Goal: Complete application form

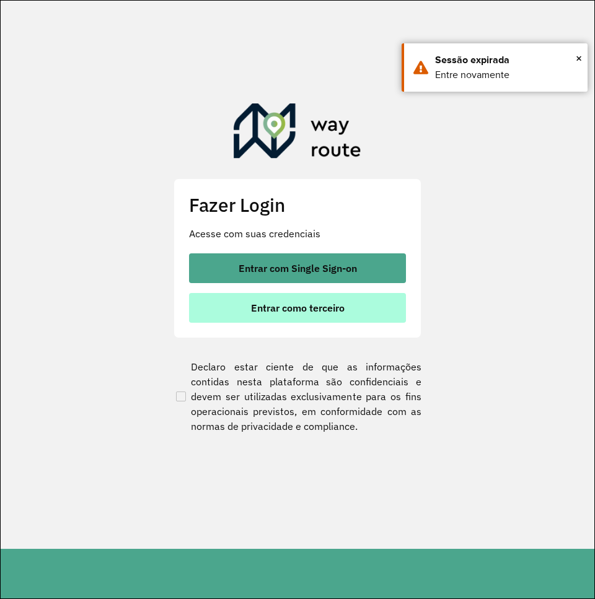
click at [288, 307] on span "Entrar como terceiro" at bounding box center [298, 308] width 94 height 10
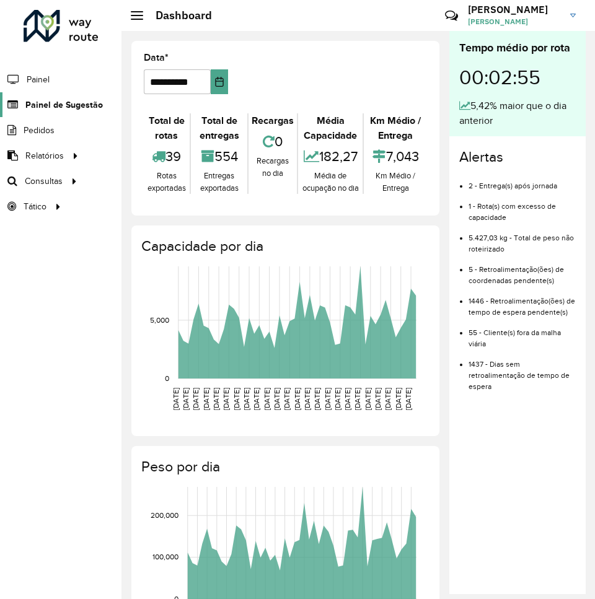
click at [68, 108] on span "Painel de Sugestão" at bounding box center [63, 105] width 77 height 13
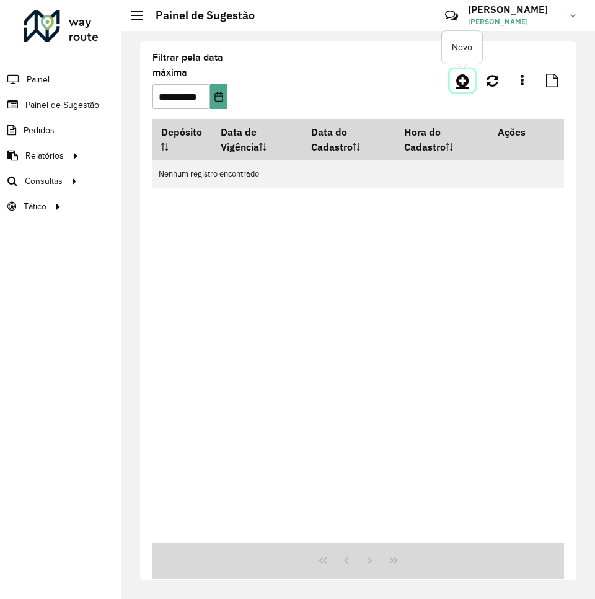
click at [461, 82] on icon at bounding box center [462, 80] width 13 height 15
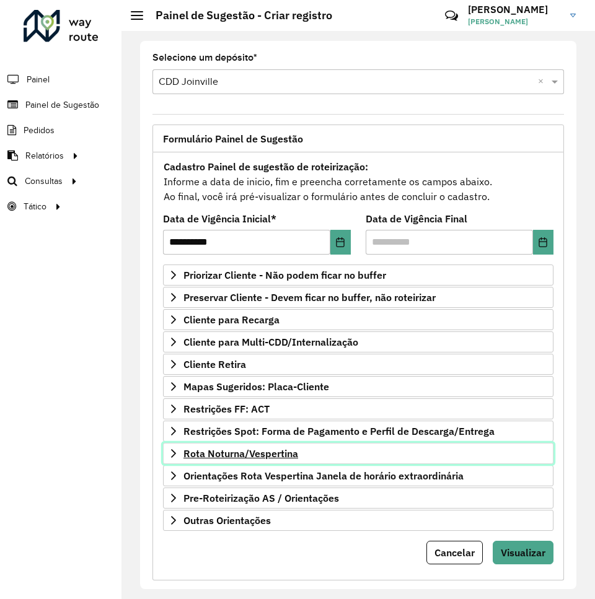
click at [268, 457] on span "Rota Noturna/Vespertina" at bounding box center [240, 454] width 115 height 10
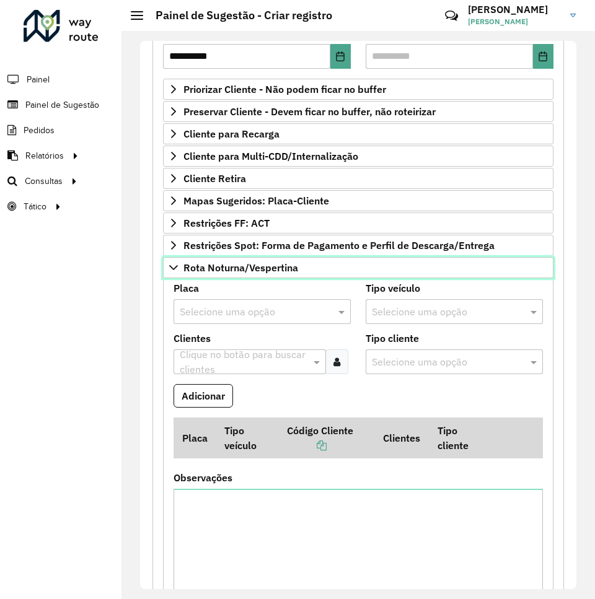
scroll to position [310, 0]
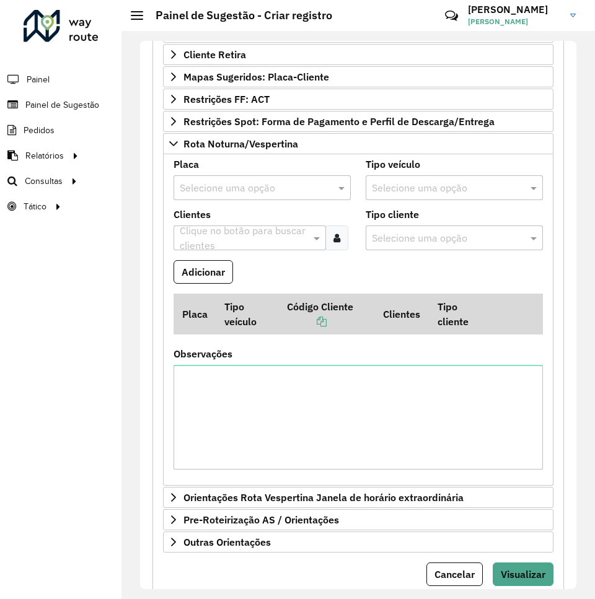
click at [250, 189] on input "text" at bounding box center [250, 188] width 140 height 15
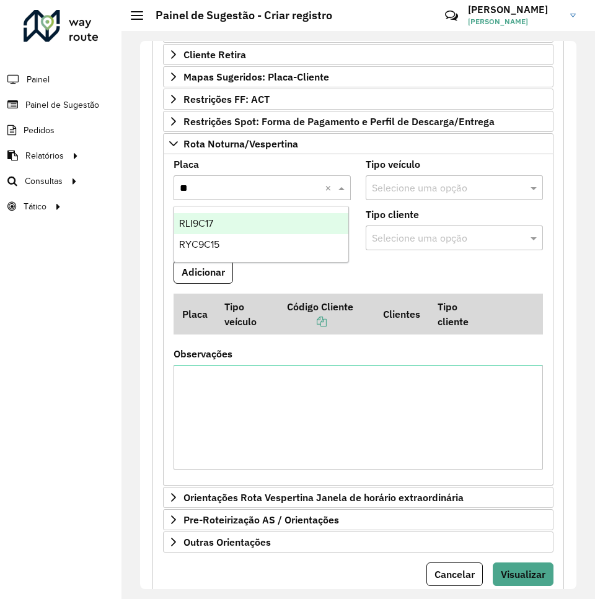
type input "***"
click at [227, 221] on div "RYC9C15" at bounding box center [261, 223] width 174 height 21
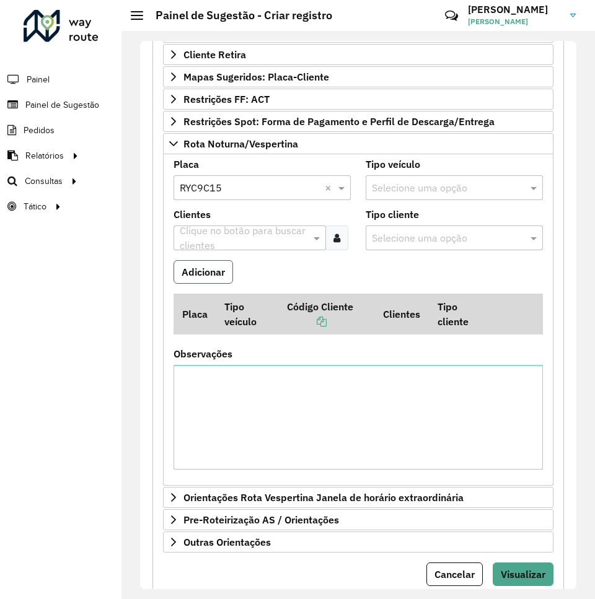
click at [209, 267] on button "Adicionar" at bounding box center [204, 272] width 60 height 24
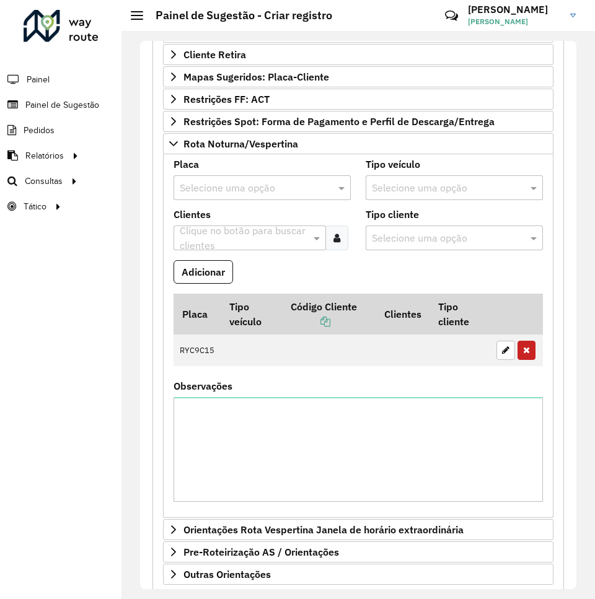
scroll to position [248, 0]
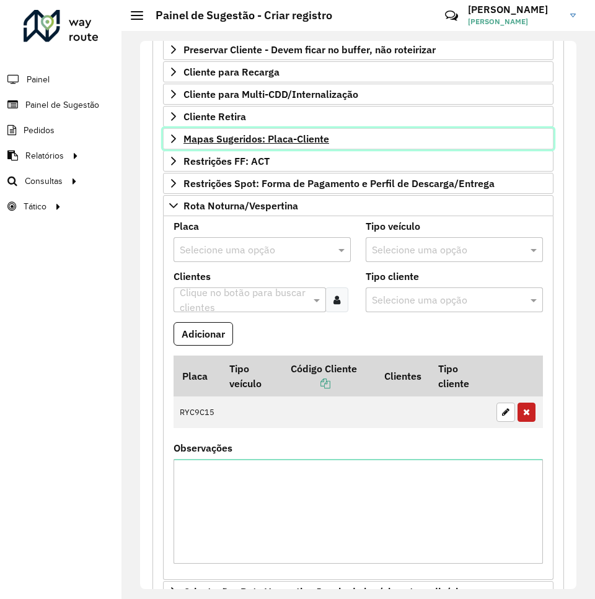
click at [272, 142] on span "Mapas Sugeridos: Placa-Cliente" at bounding box center [256, 139] width 146 height 10
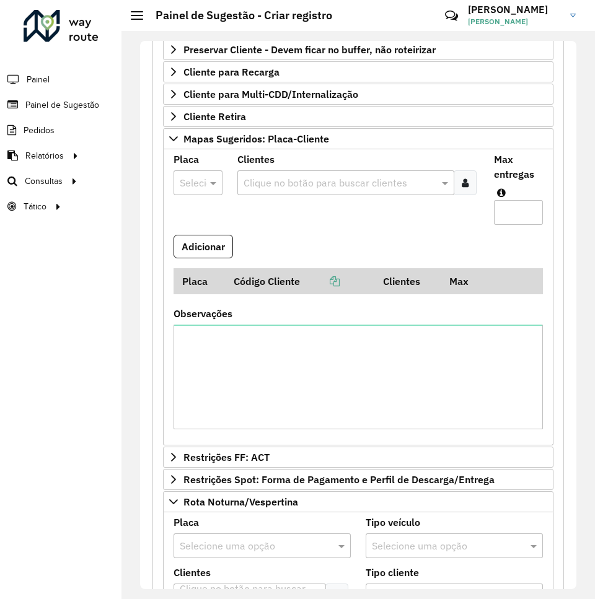
click at [201, 185] on div at bounding box center [198, 183] width 49 height 16
type input "***"
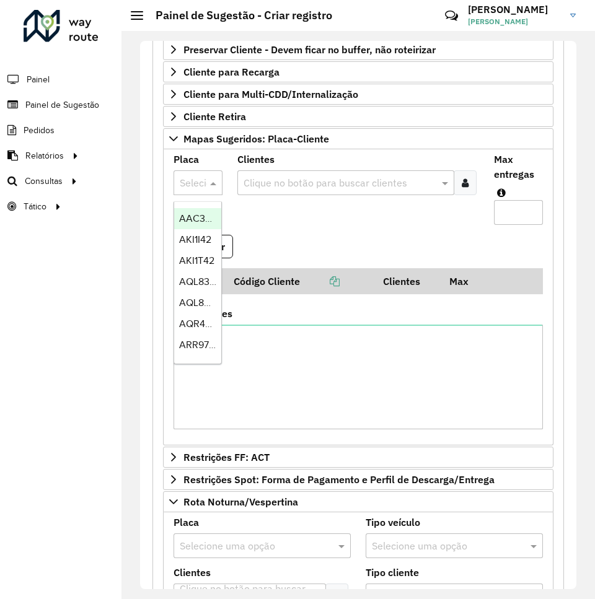
click at [192, 180] on div at bounding box center [198, 183] width 49 height 16
type input "***"
click at [196, 219] on span "RLI9F47" at bounding box center [196, 218] width 35 height 11
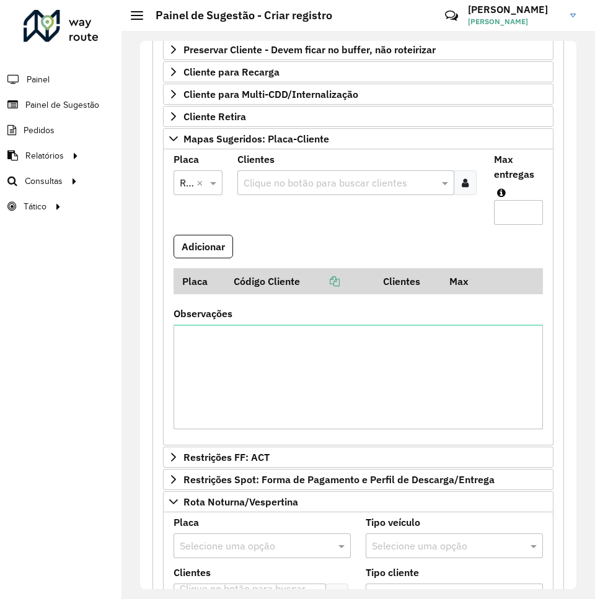
click at [340, 183] on input "text" at bounding box center [340, 183] width 198 height 15
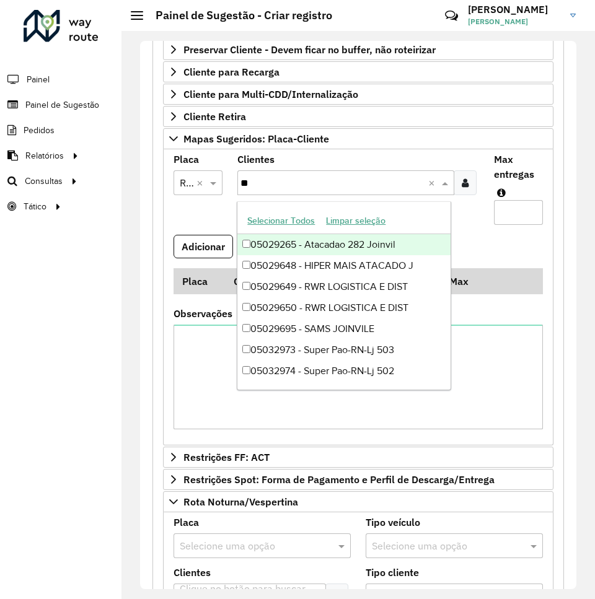
type input "***"
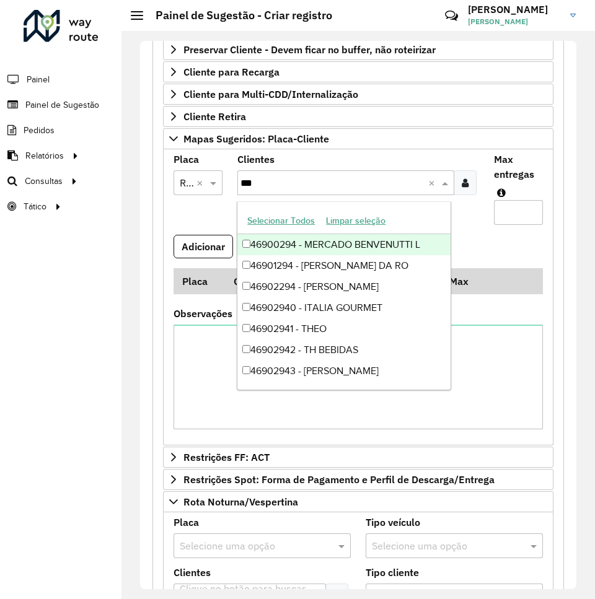
click at [343, 240] on div "46900294 - MERCADO BENVENUTTI L" at bounding box center [343, 244] width 213 height 21
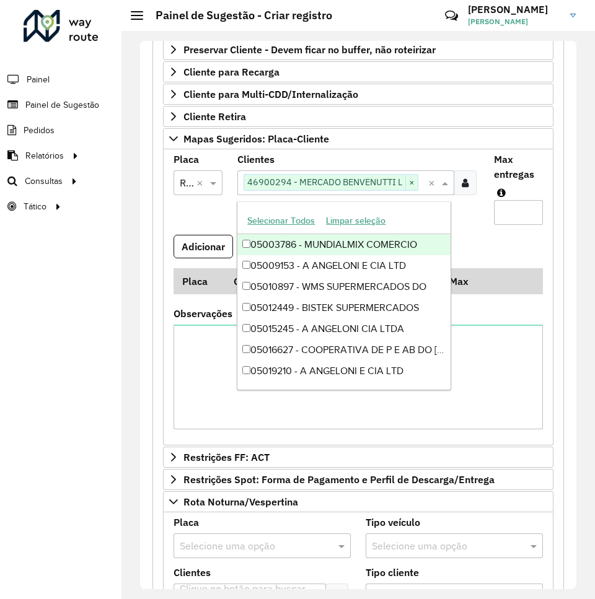
click at [505, 213] on input "Max entregas" at bounding box center [518, 212] width 49 height 25
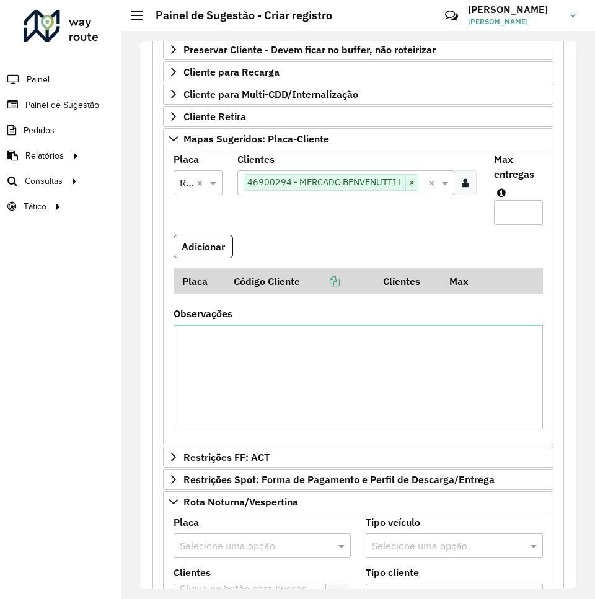
drag, startPoint x: 508, startPoint y: 208, endPoint x: 500, endPoint y: 210, distance: 7.8
click at [500, 210] on input "*" at bounding box center [518, 212] width 49 height 25
click at [501, 210] on input "**" at bounding box center [518, 212] width 49 height 25
type input "*"
click at [420, 188] on input "text" at bounding box center [422, 183] width 9 height 15
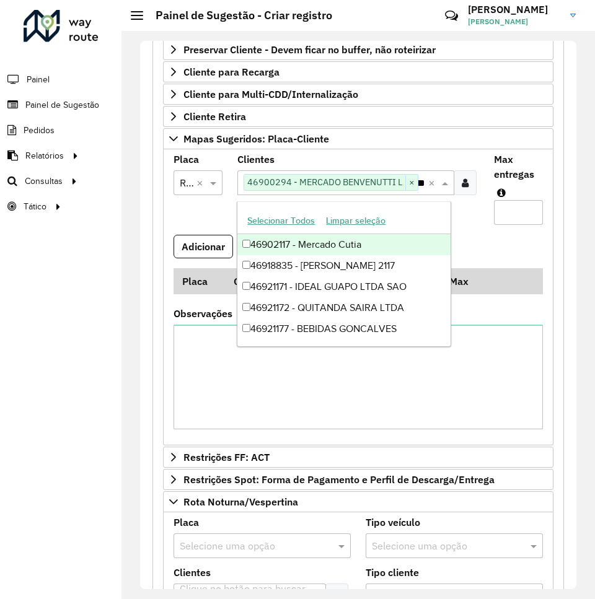
type input "*****"
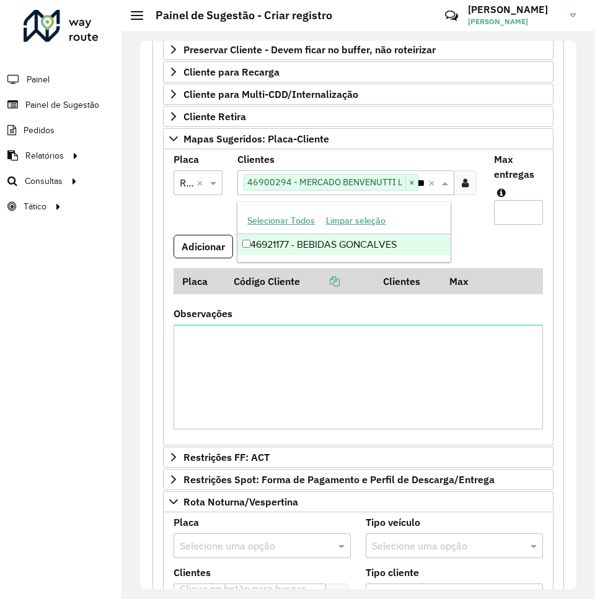
click at [335, 242] on div "46921177 - BEBIDAS GONCALVES" at bounding box center [343, 244] width 213 height 21
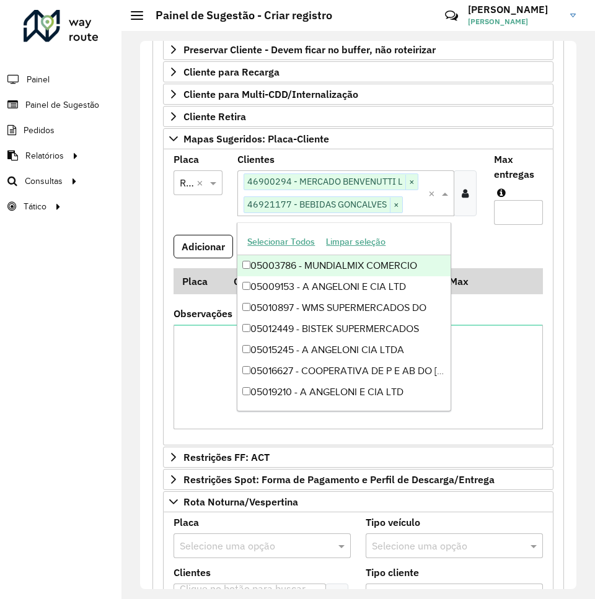
scroll to position [0, 0]
click at [508, 247] on formly-field "Adicionar" at bounding box center [358, 251] width 384 height 33
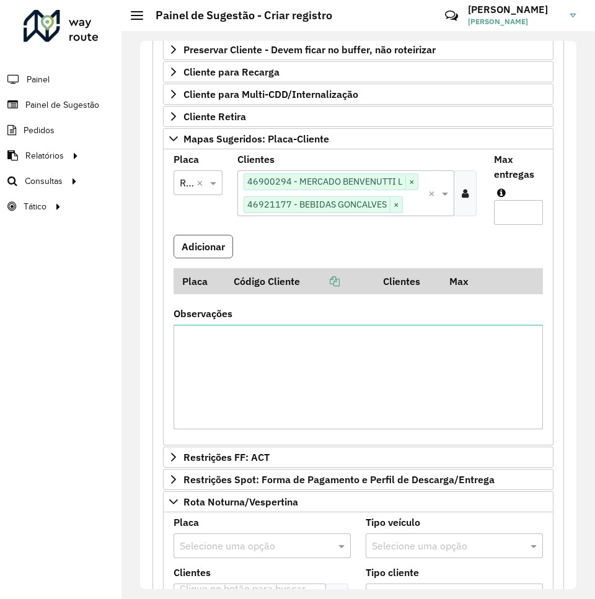
click at [229, 243] on button "Adicionar" at bounding box center [204, 247] width 60 height 24
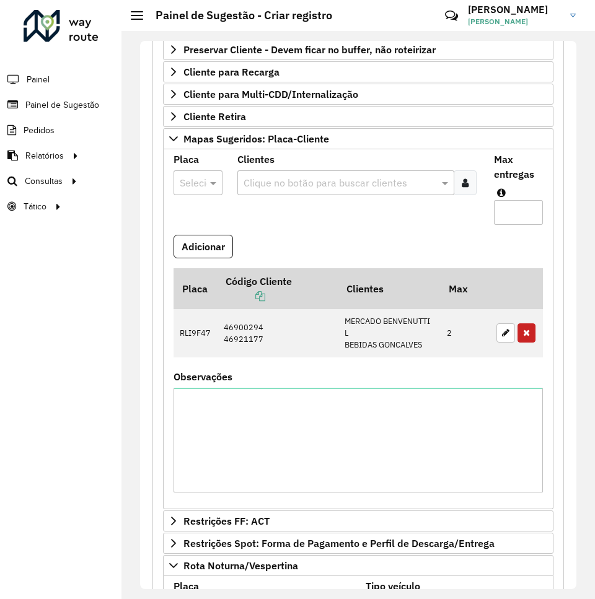
click at [200, 184] on div at bounding box center [198, 183] width 49 height 16
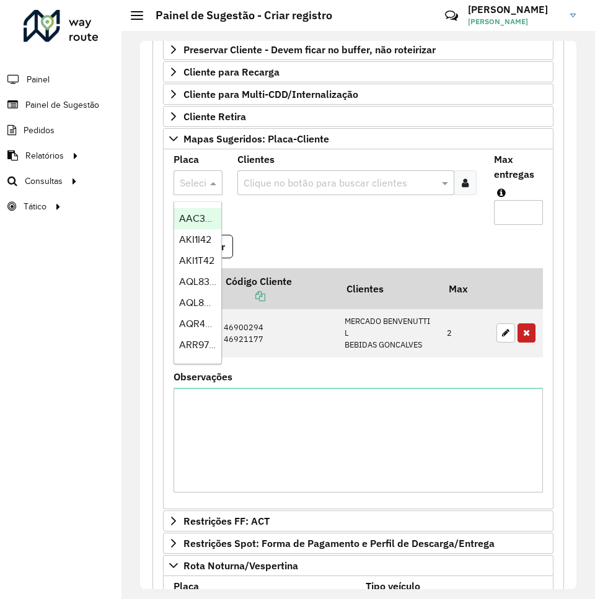
click at [200, 184] on div at bounding box center [198, 183] width 49 height 16
type input "***"
click at [195, 215] on span "RHS6A98" at bounding box center [200, 218] width 42 height 11
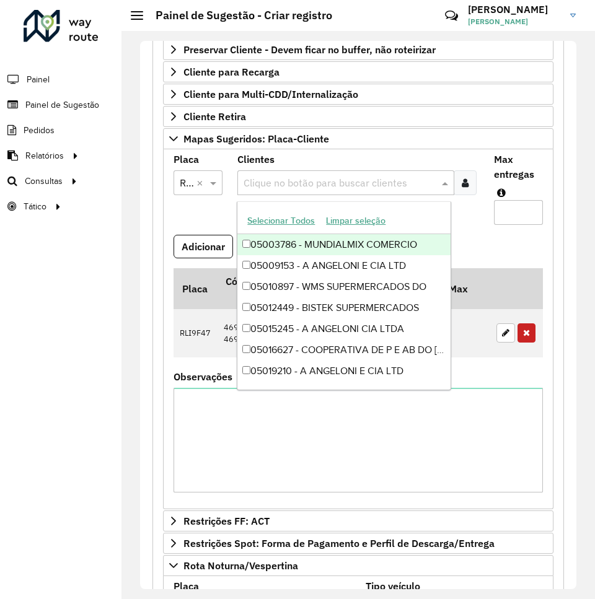
click at [262, 185] on input "text" at bounding box center [338, 183] width 195 height 15
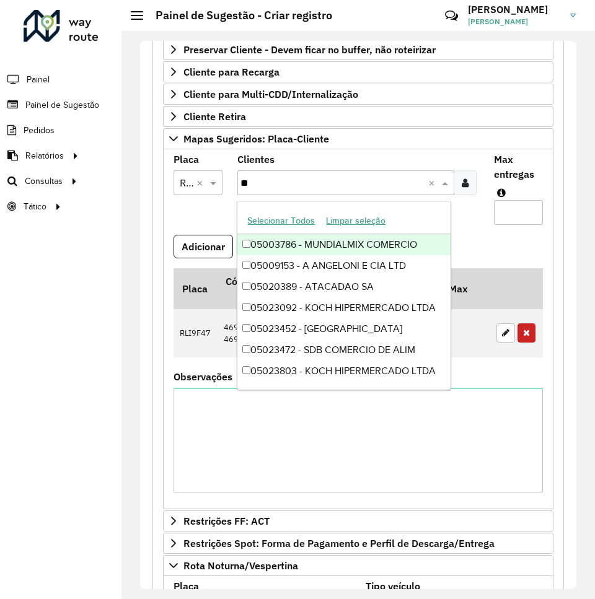
type input "***"
click at [296, 247] on div "46900399 - SCHLICKMANN COMERCIO" at bounding box center [343, 244] width 213 height 21
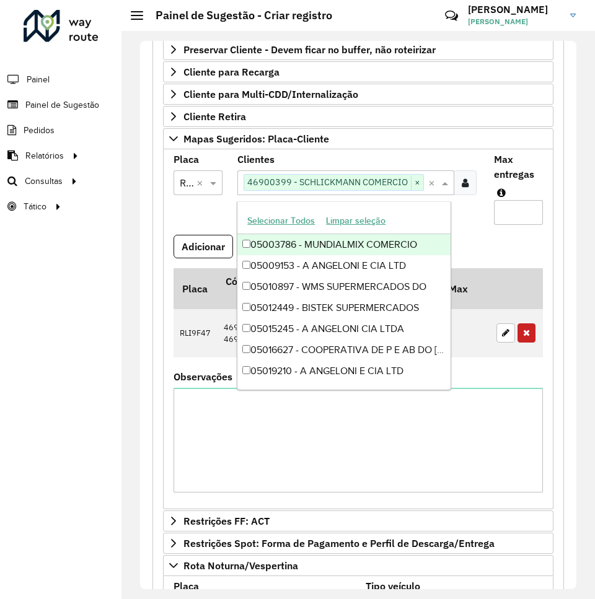
click at [515, 218] on input "Max entregas" at bounding box center [518, 212] width 49 height 25
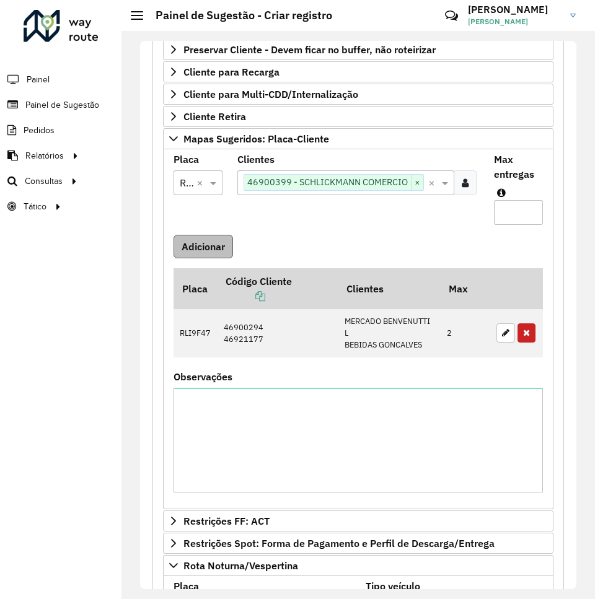
type input "*"
click at [206, 244] on button "Adicionar" at bounding box center [204, 247] width 60 height 24
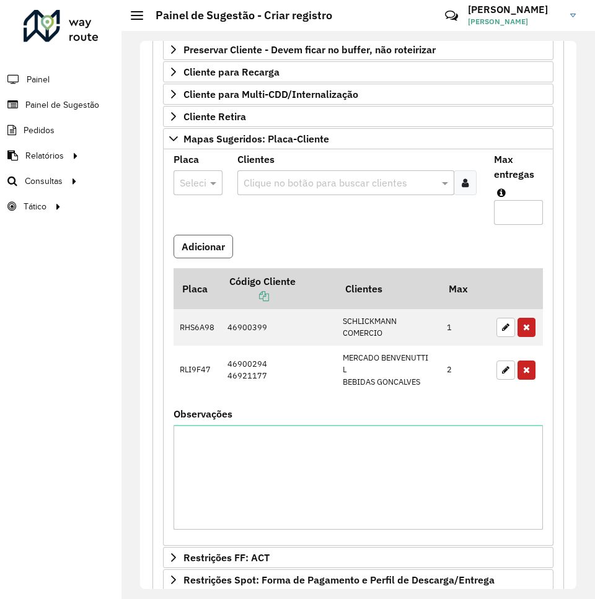
click at [211, 250] on button "Adicionar" at bounding box center [204, 247] width 60 height 24
click at [202, 239] on button "Adicionar" at bounding box center [204, 247] width 60 height 24
click at [198, 177] on div at bounding box center [198, 183] width 49 height 16
type input "***"
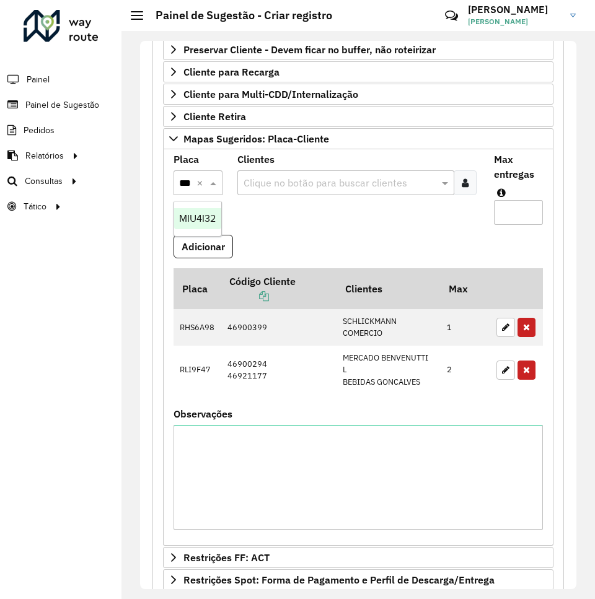
click at [195, 213] on span "MIU4I32" at bounding box center [197, 218] width 37 height 11
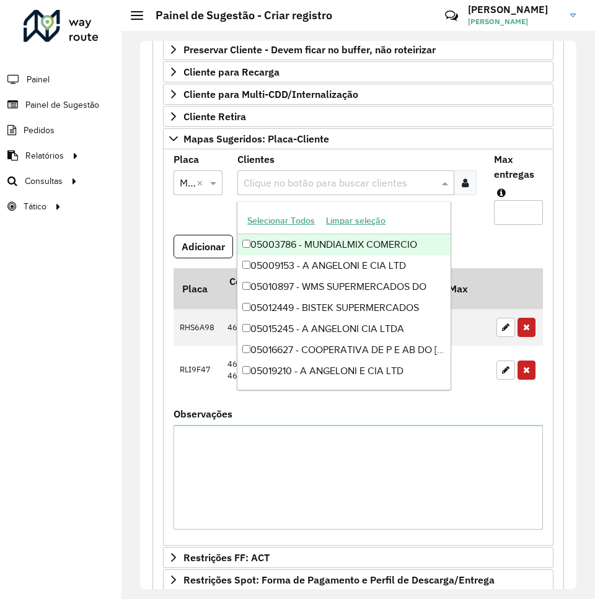
click at [263, 183] on input "text" at bounding box center [338, 183] width 195 height 15
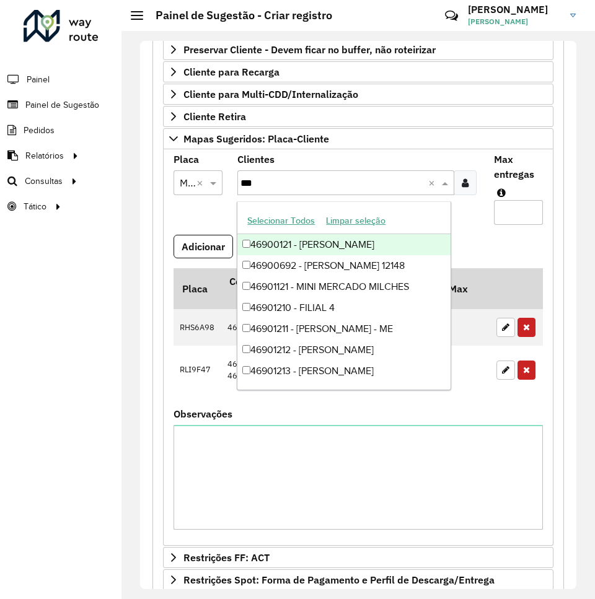
type input "****"
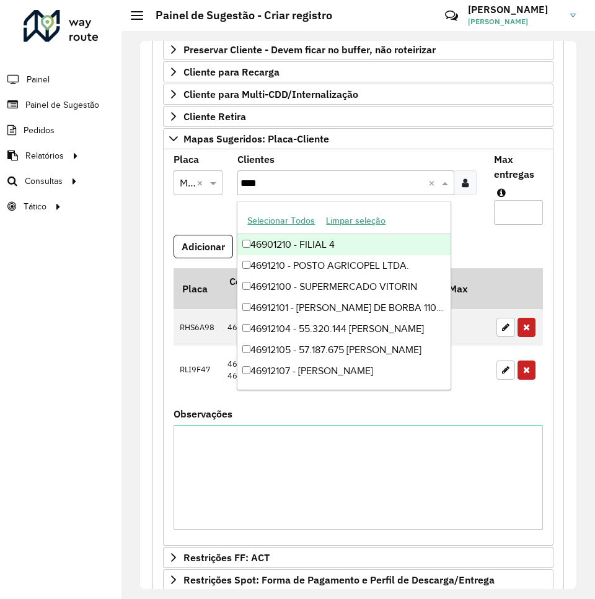
click at [269, 246] on div "46901210 - FILIAL 4" at bounding box center [343, 244] width 213 height 21
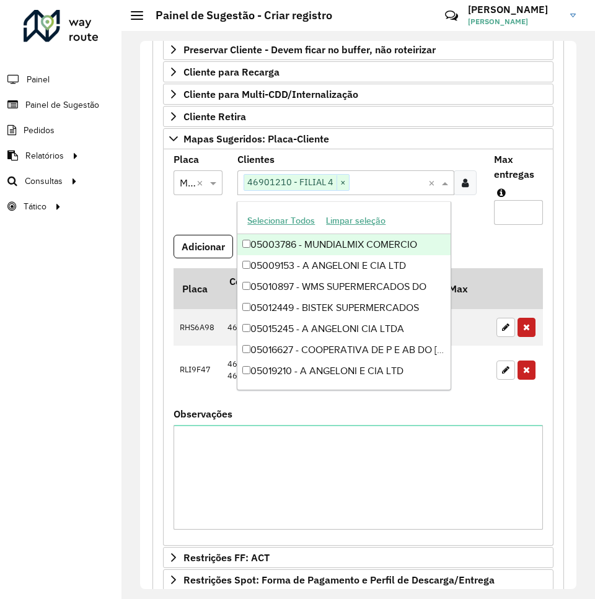
click at [511, 210] on input "Max entregas" at bounding box center [518, 212] width 49 height 25
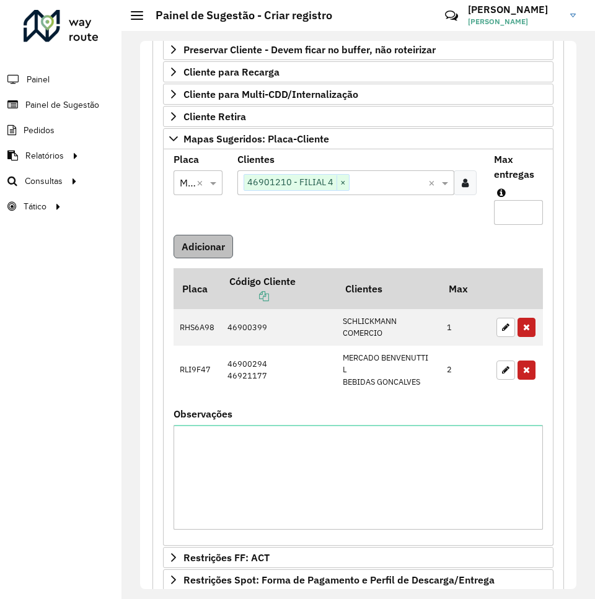
type input "*"
click at [211, 247] on button "Adicionar" at bounding box center [204, 247] width 60 height 24
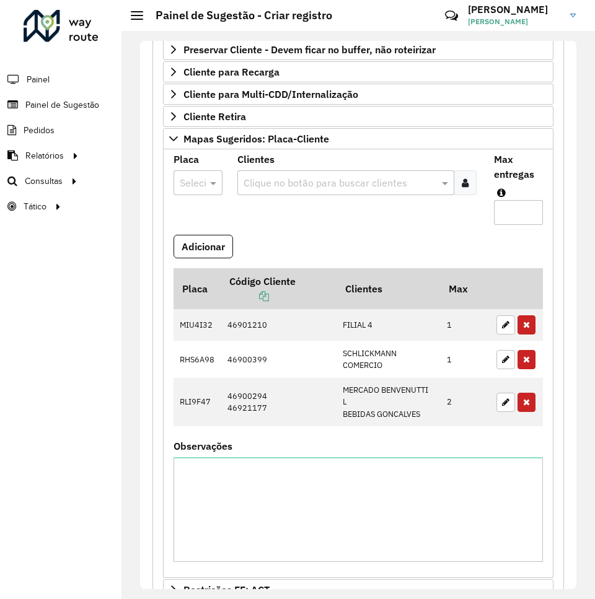
click at [193, 180] on div at bounding box center [198, 183] width 49 height 16
type input "***"
click at [185, 218] on span "HJI3A27" at bounding box center [197, 218] width 37 height 11
click at [290, 185] on input "text" at bounding box center [338, 183] width 195 height 15
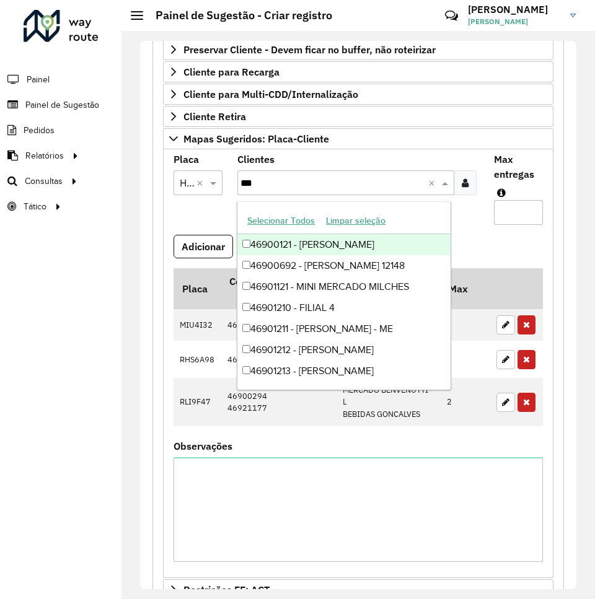
type input "****"
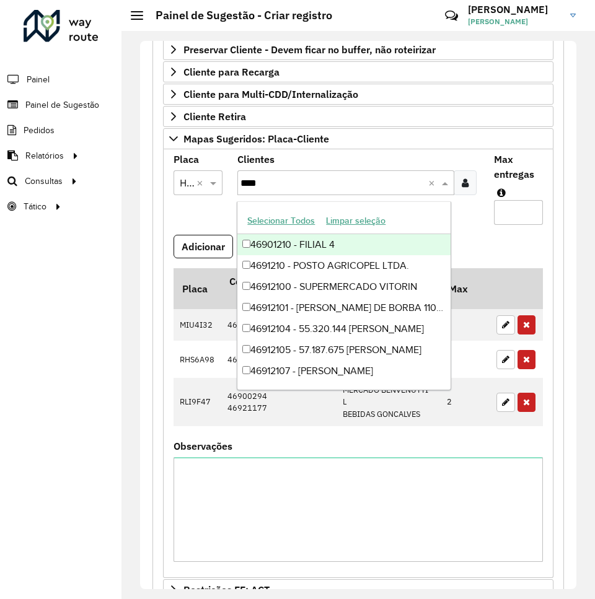
click at [279, 247] on div "46901210 - FILIAL 4" at bounding box center [343, 244] width 213 height 21
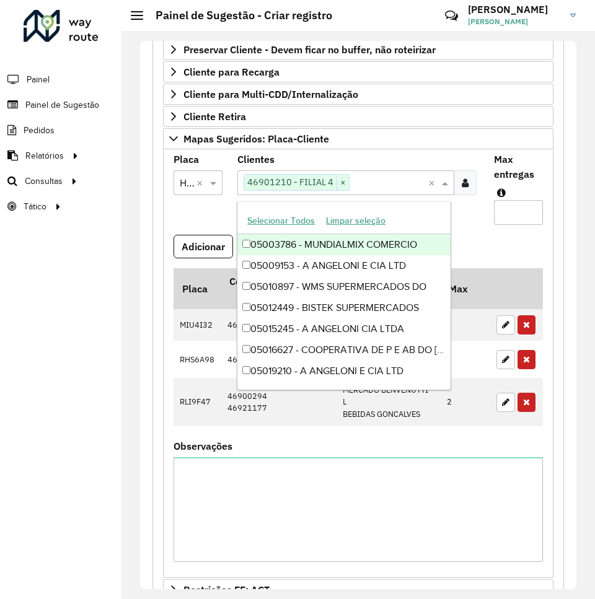
click at [507, 218] on input "Max entregas" at bounding box center [518, 212] width 49 height 25
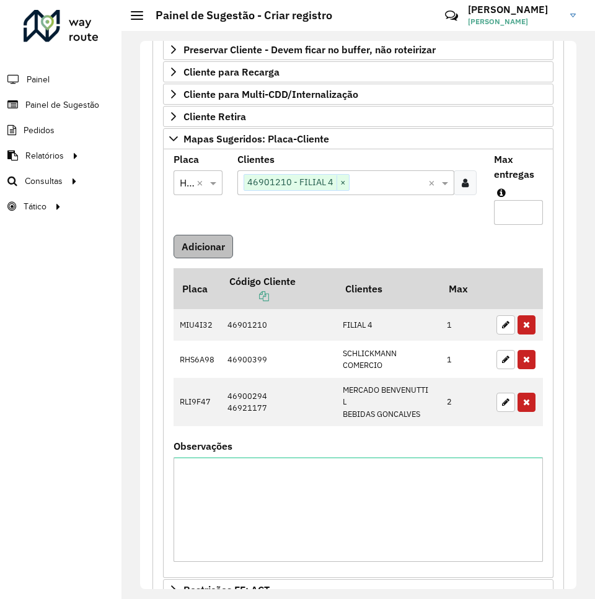
type input "*"
click at [219, 245] on button "Adicionar" at bounding box center [204, 247] width 60 height 24
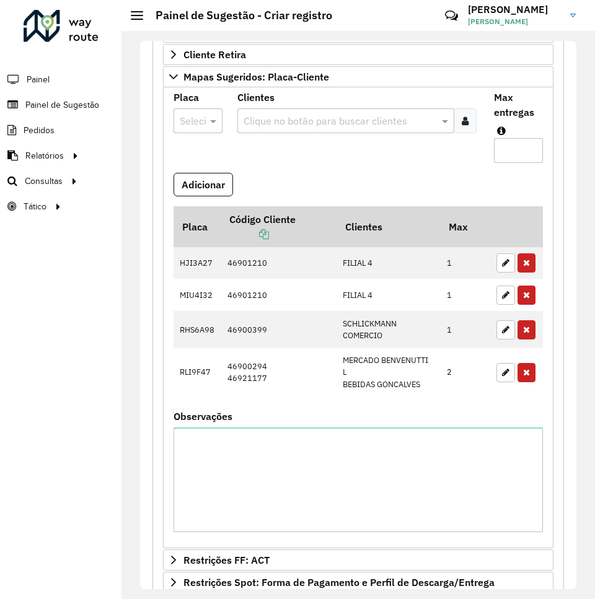
scroll to position [248, 0]
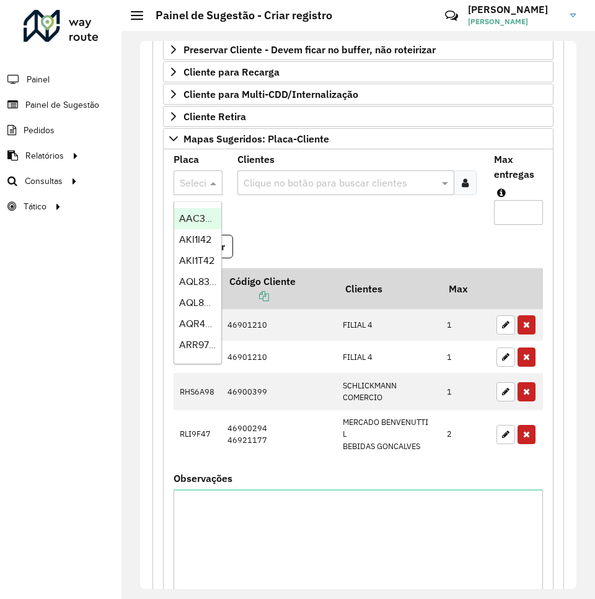
click at [196, 182] on div at bounding box center [198, 183] width 49 height 16
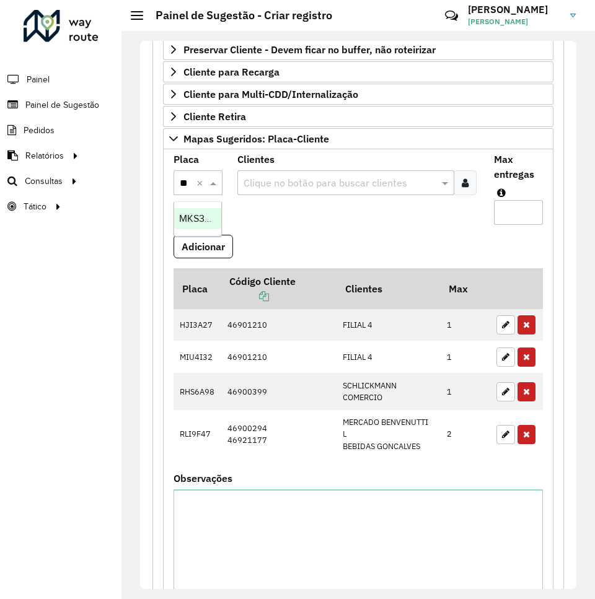
type input "***"
click at [195, 218] on span "MKS3E62" at bounding box center [200, 218] width 42 height 11
click at [311, 181] on input "text" at bounding box center [338, 183] width 195 height 15
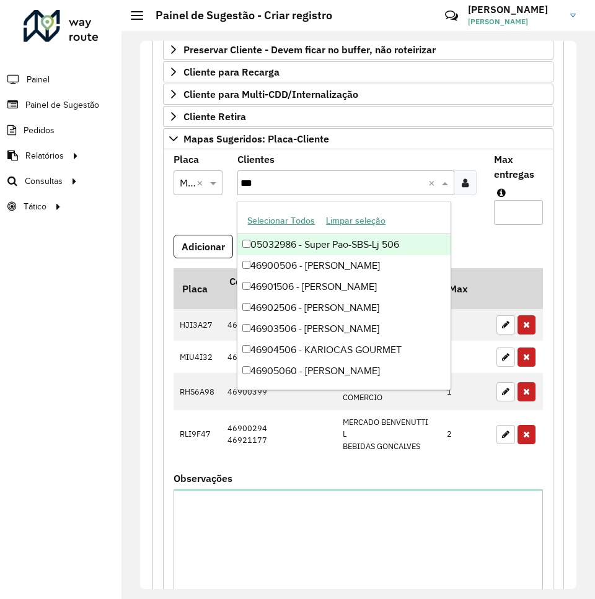
type input "****"
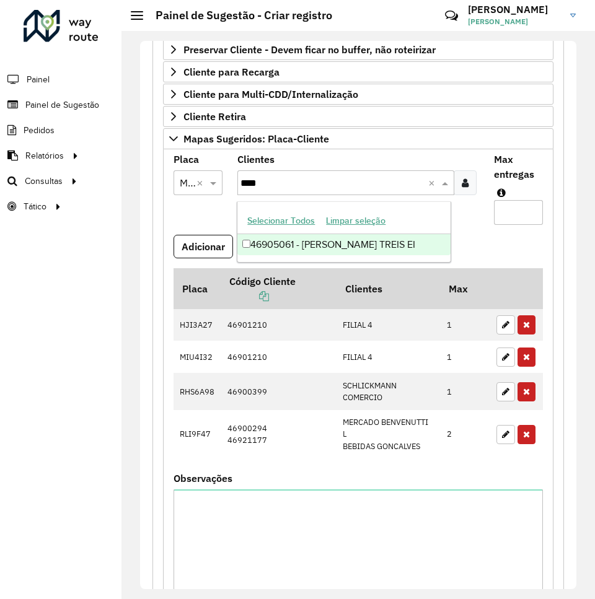
click at [291, 245] on div "46905061 - [PERSON_NAME] TREIS EI" at bounding box center [343, 244] width 213 height 21
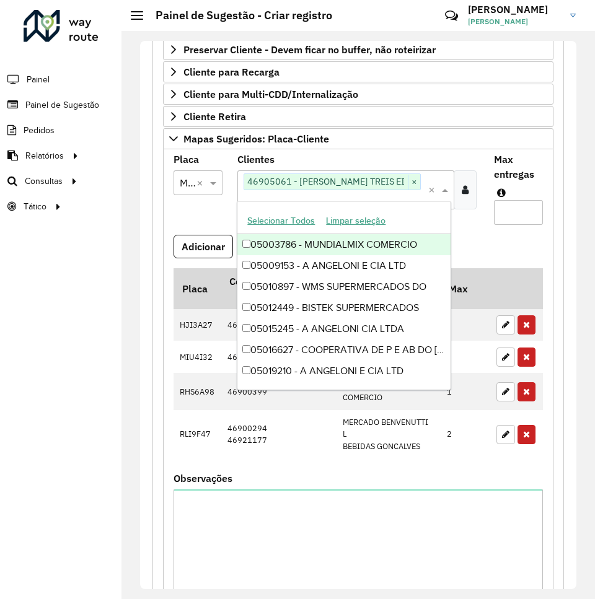
click at [506, 217] on input "Max entregas" at bounding box center [518, 212] width 49 height 25
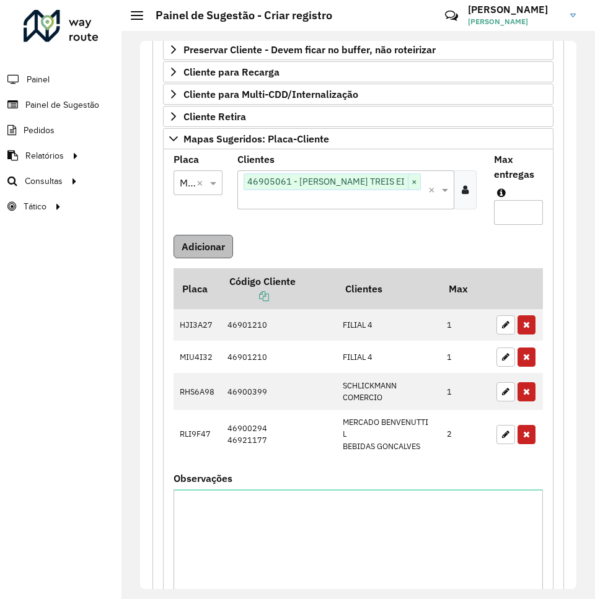
type input "*"
click at [219, 242] on button "Adicionar" at bounding box center [204, 247] width 60 height 24
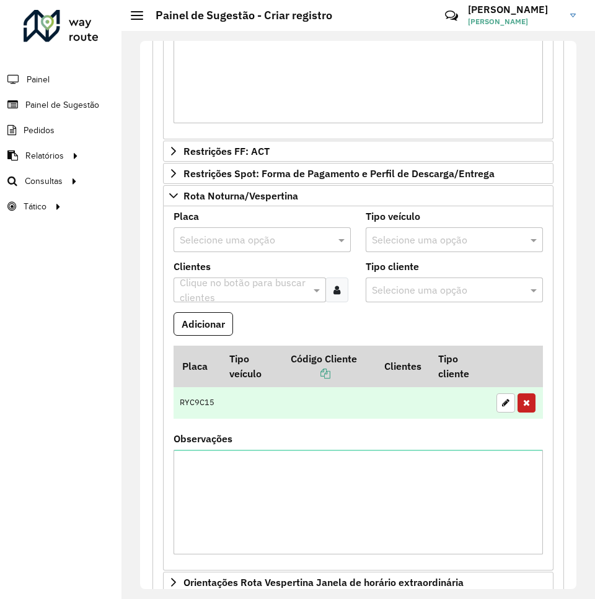
scroll to position [876, 0]
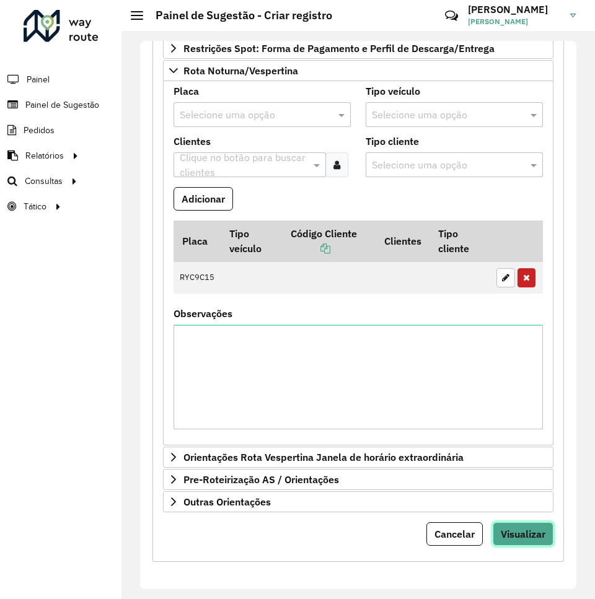
click at [524, 541] on button "Visualizar" at bounding box center [523, 535] width 61 height 24
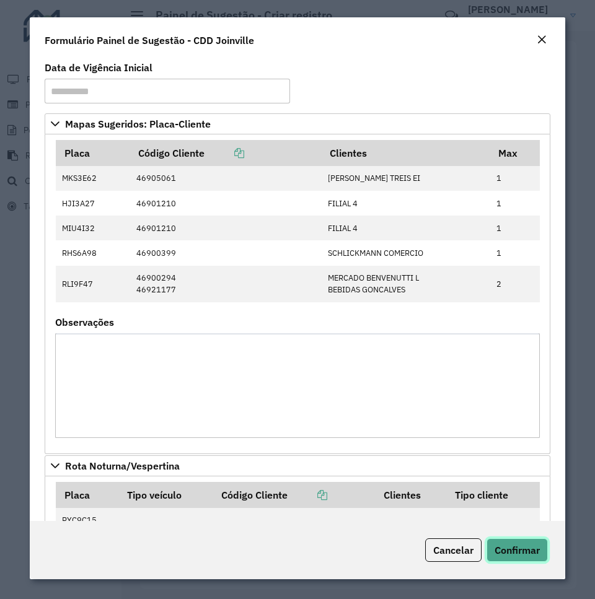
click at [513, 553] on span "Confirmar" at bounding box center [517, 550] width 45 height 12
